Goal: Information Seeking & Learning: Learn about a topic

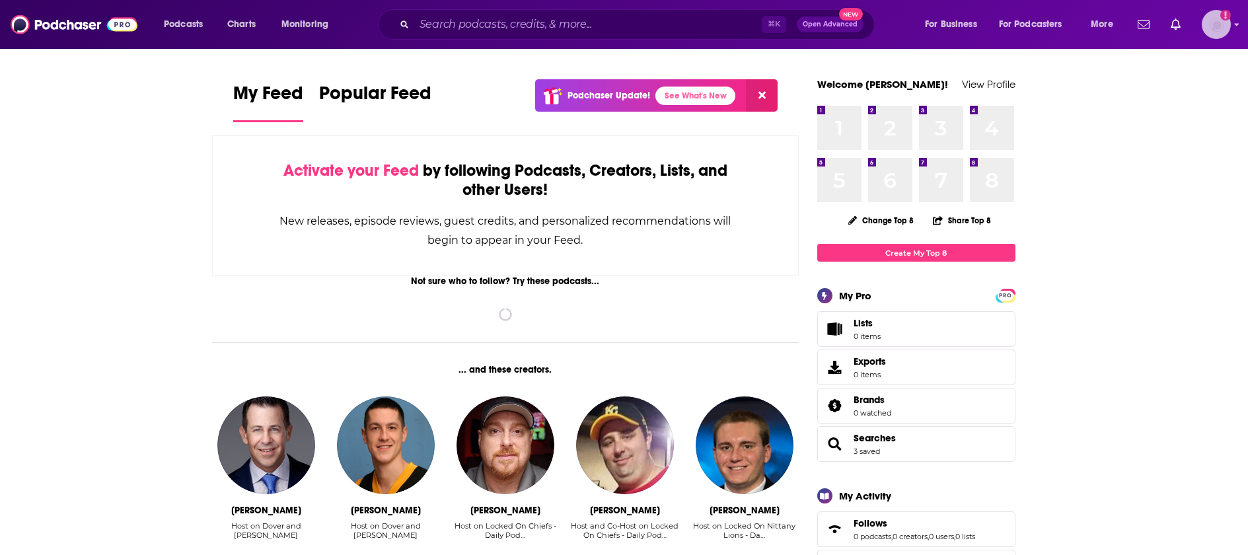
click at [1208, 34] on img "Logged in as angela.cherry" at bounding box center [1216, 24] width 29 height 29
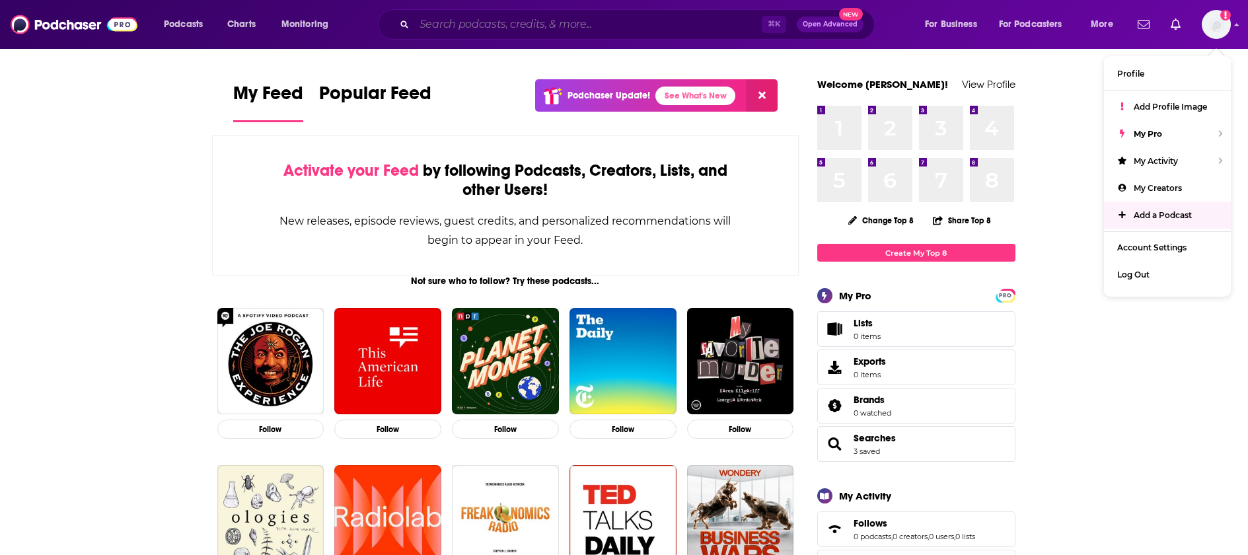
click at [524, 22] on input "Search podcasts, credits, & more..." at bounding box center [588, 24] width 348 height 21
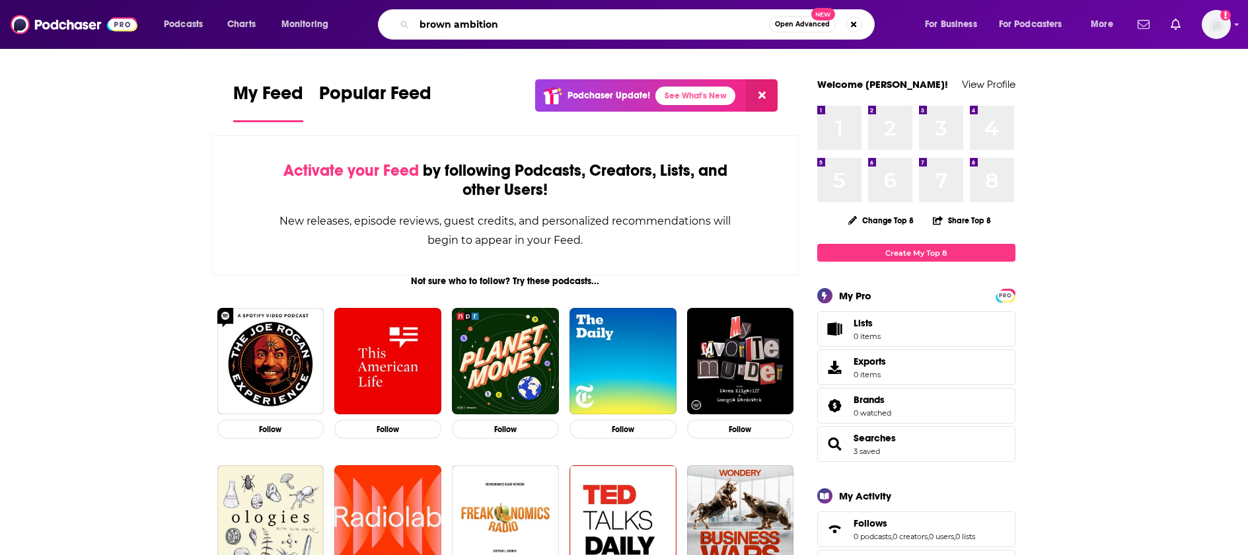
type input "brown ambition"
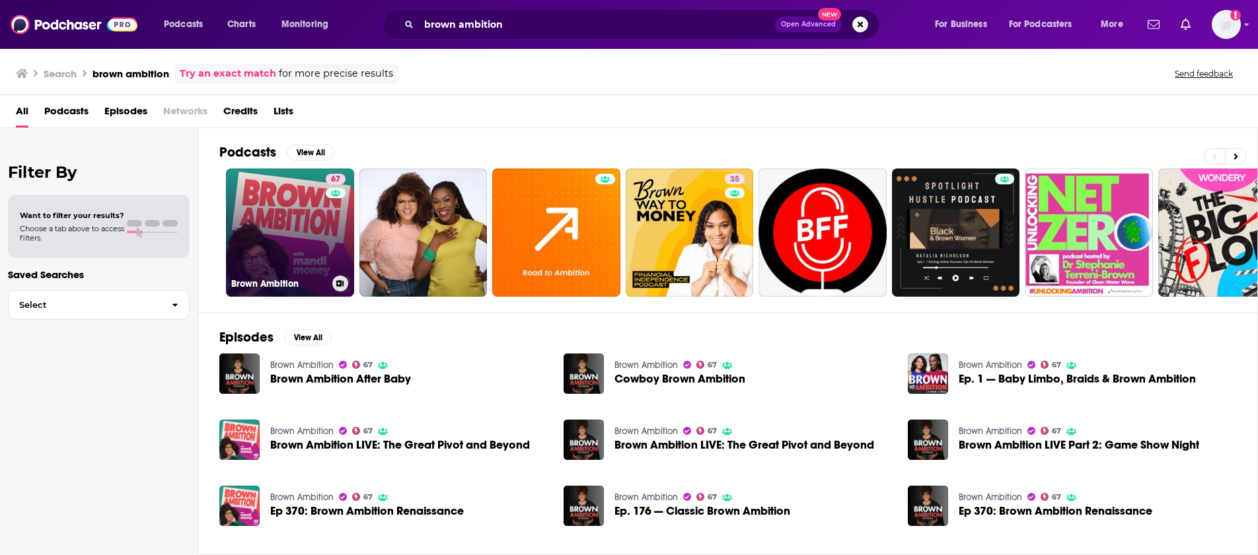
click at [316, 235] on link "67 Brown Ambition" at bounding box center [290, 233] width 128 height 128
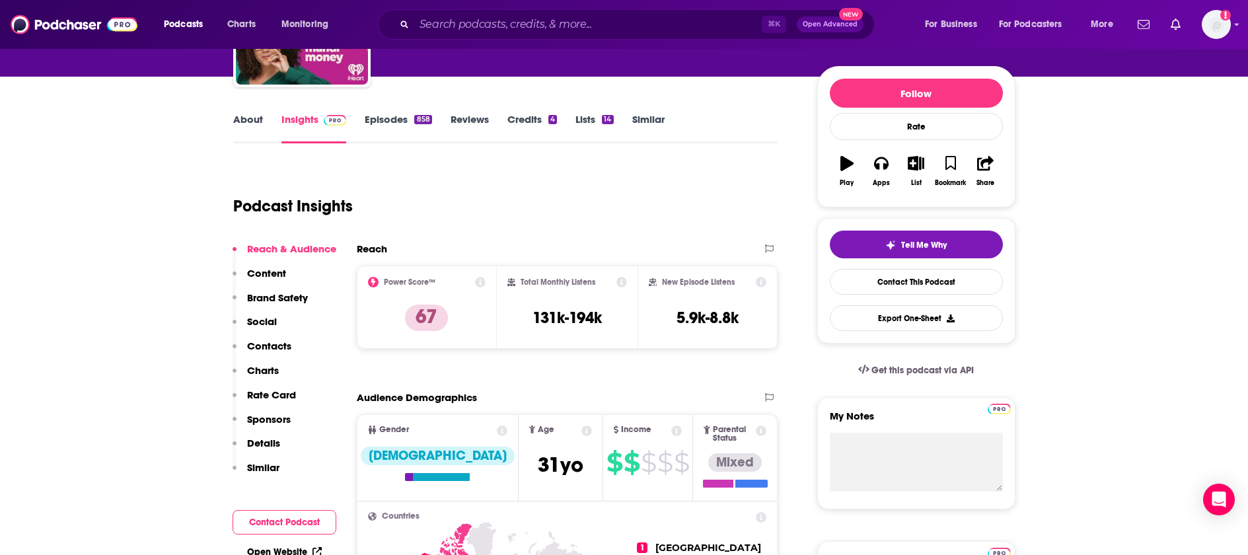
scroll to position [28, 0]
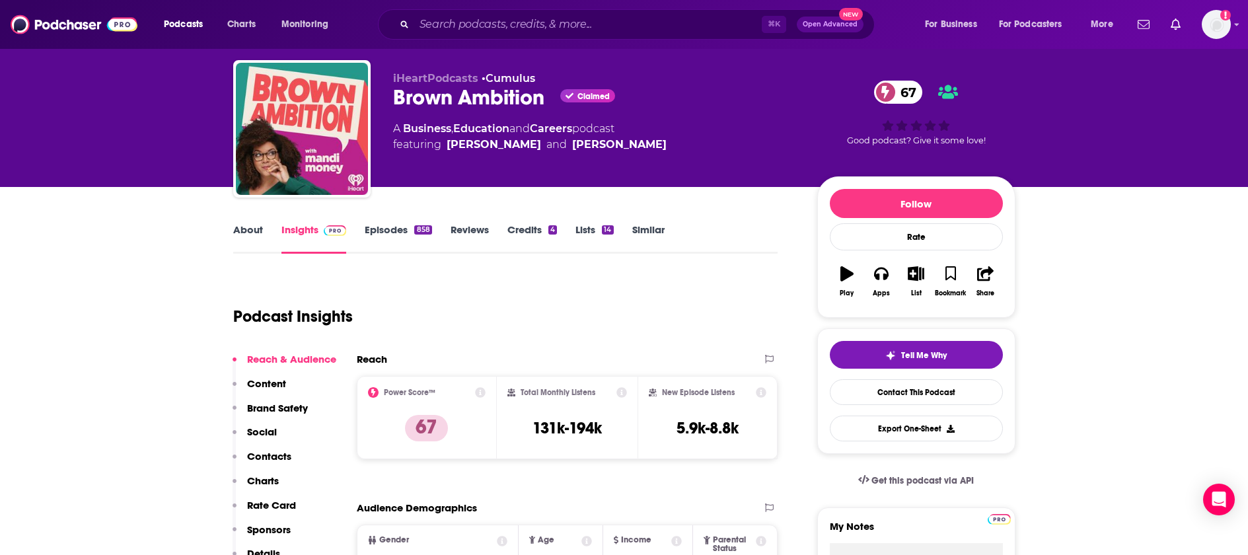
click at [595, 225] on link "Lists 14" at bounding box center [595, 238] width 38 height 30
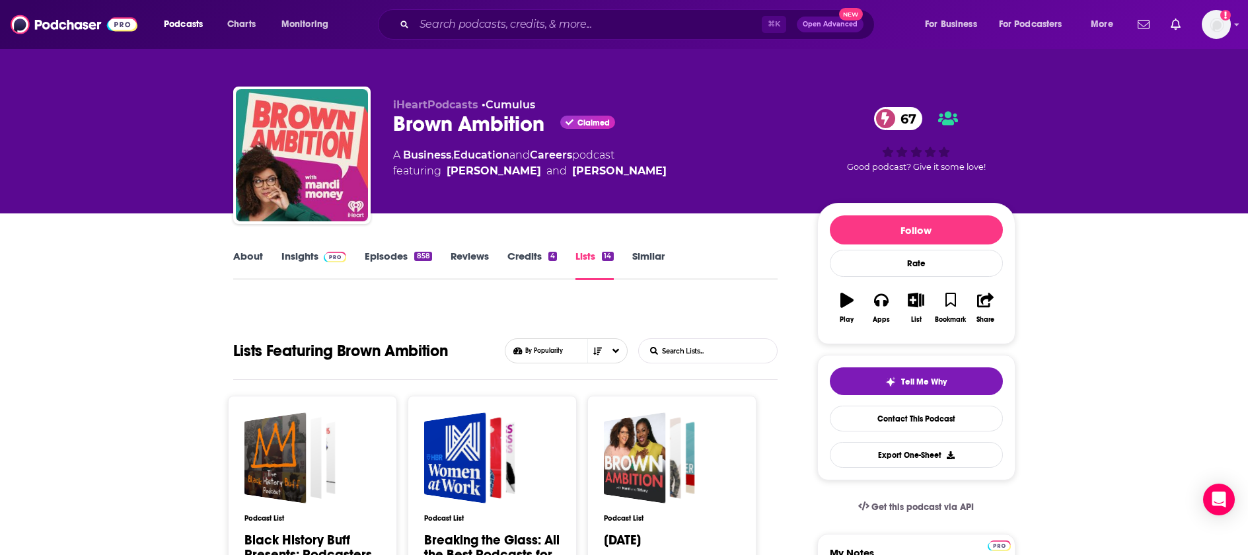
scroll to position [1, 0]
